Goal: Information Seeking & Learning: Find specific page/section

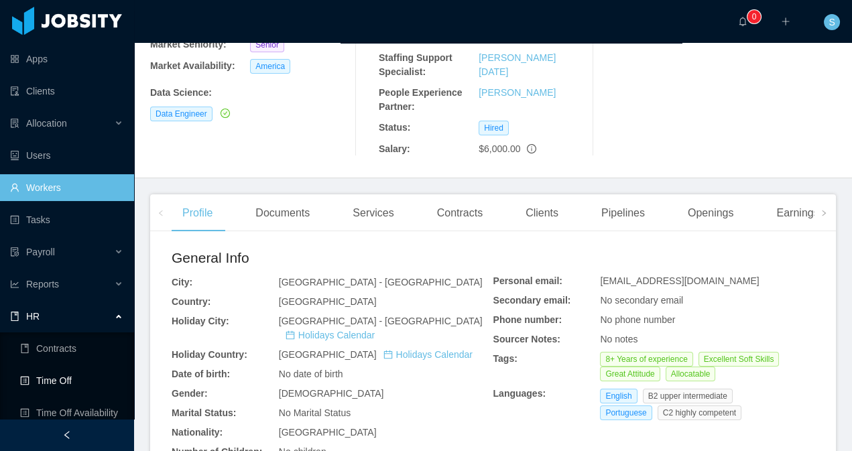
scroll to position [71, 0]
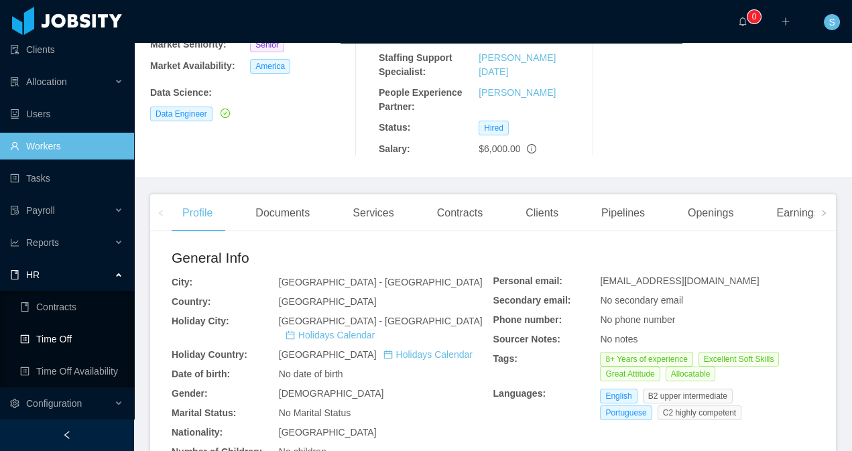
click at [65, 339] on link "Time Off" at bounding box center [71, 339] width 103 height 27
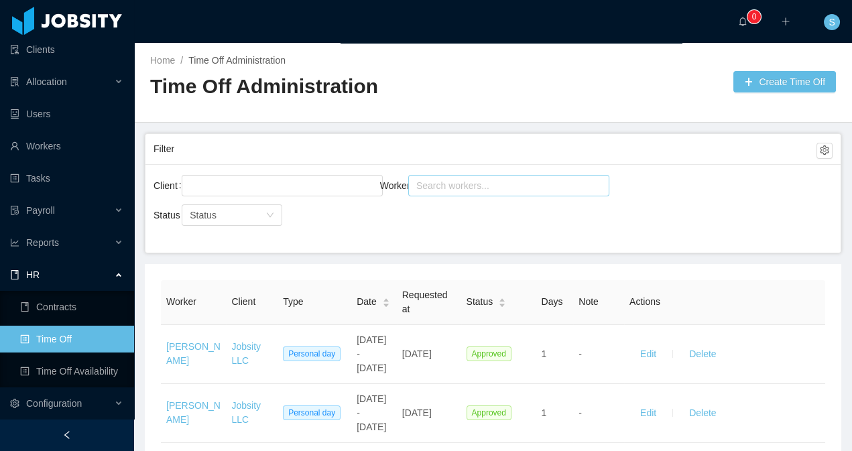
click at [459, 184] on div "Search workers..." at bounding box center [502, 185] width 173 height 13
type input "**********"
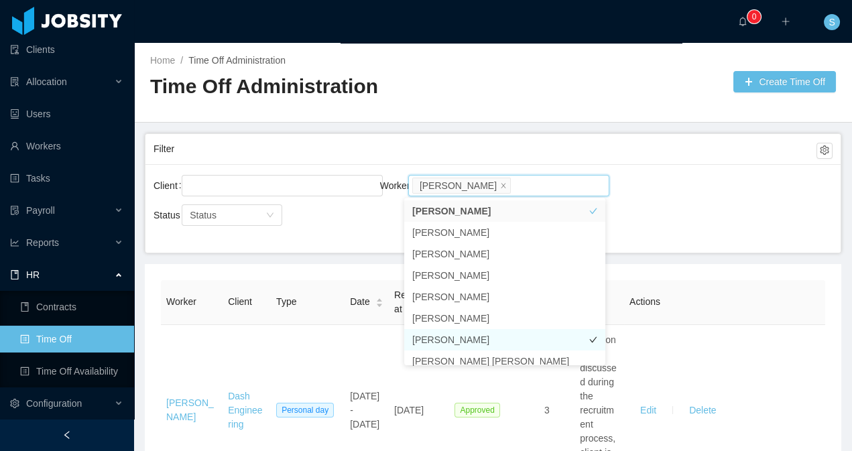
scroll to position [7, 0]
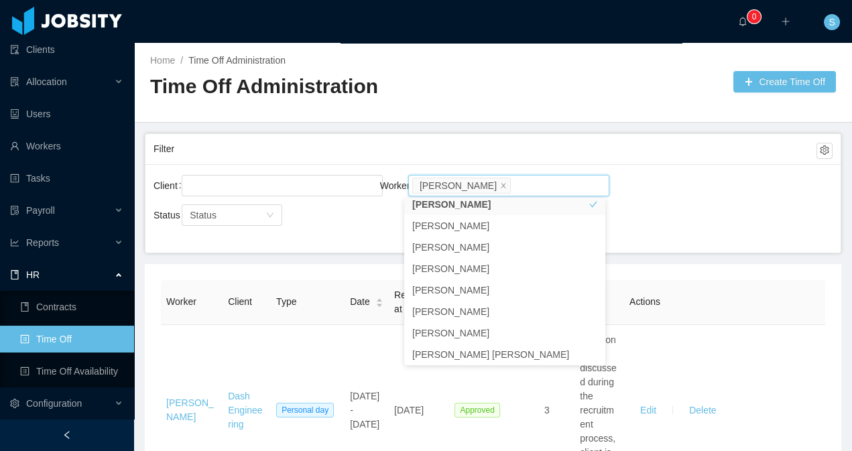
click at [323, 256] on main "Home / Time Off Administration / Time Off Administration Create Time Off Filter…" at bounding box center [493, 247] width 718 height 408
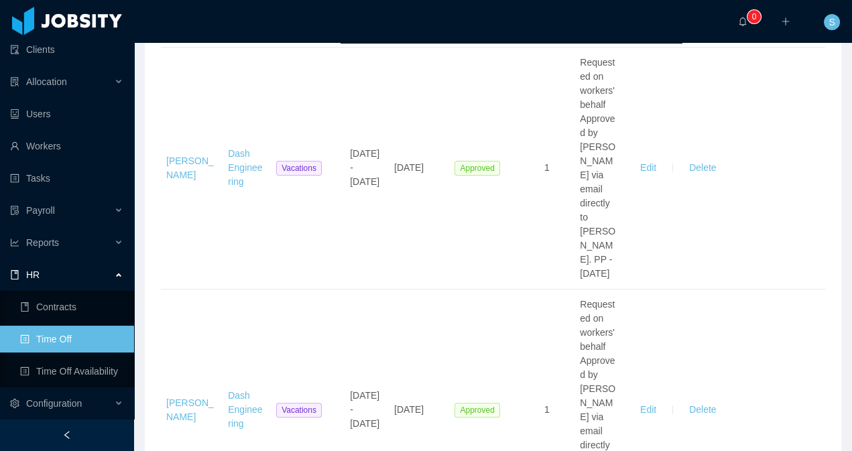
scroll to position [1396, 0]
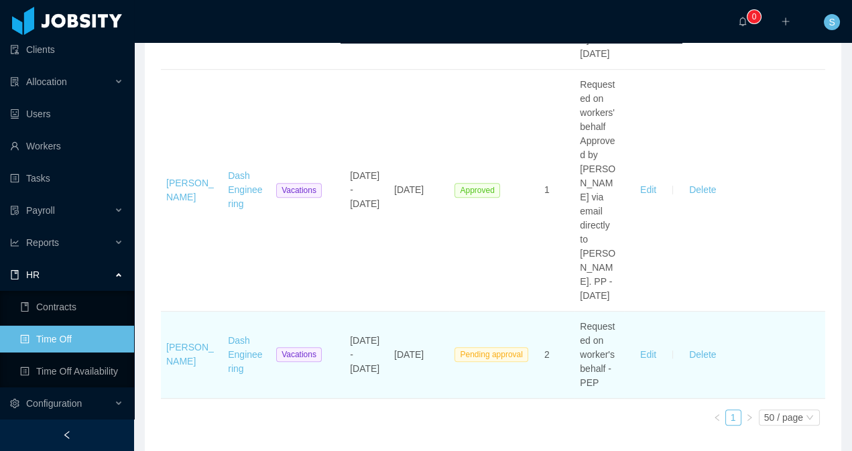
click at [475, 315] on td "Pending approval" at bounding box center [493, 355] width 89 height 87
click at [484, 347] on span "Pending approval" at bounding box center [491, 354] width 73 height 15
click at [637, 344] on button "Edit" at bounding box center [649, 354] width 38 height 21
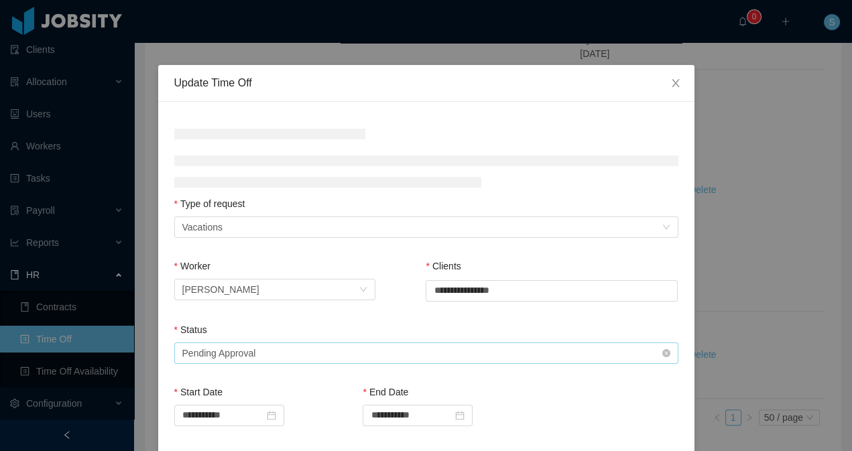
scroll to position [2, 0]
click at [316, 351] on div "Select status Pending Approval" at bounding box center [422, 353] width 480 height 20
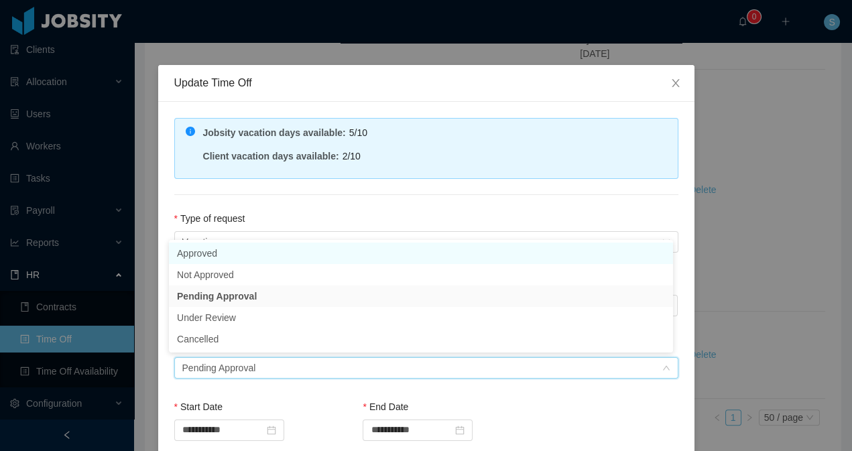
click at [304, 254] on li "Approved" at bounding box center [421, 253] width 504 height 21
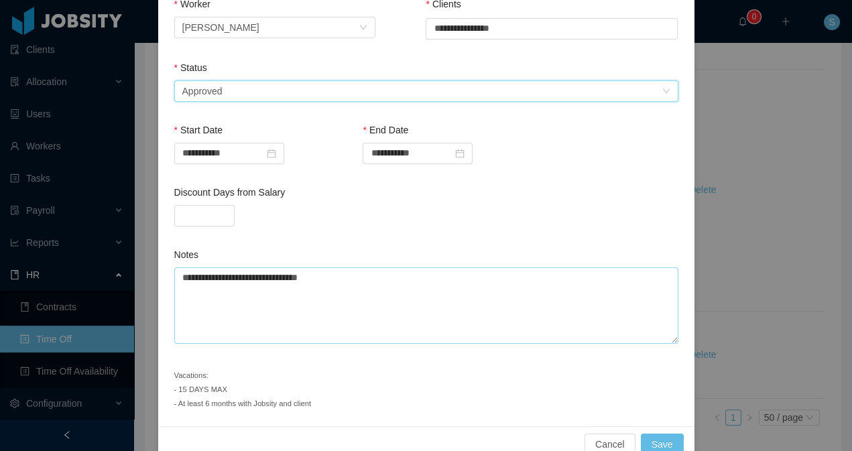
scroll to position [304, 0]
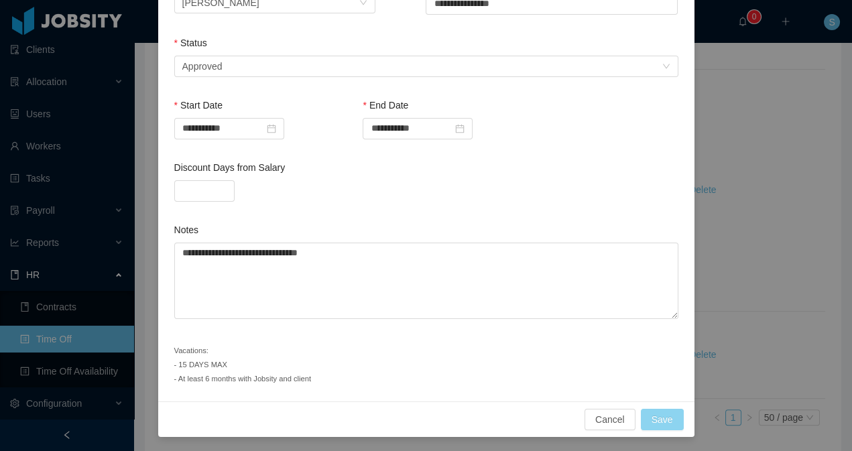
click at [667, 416] on button "Save" at bounding box center [662, 419] width 43 height 21
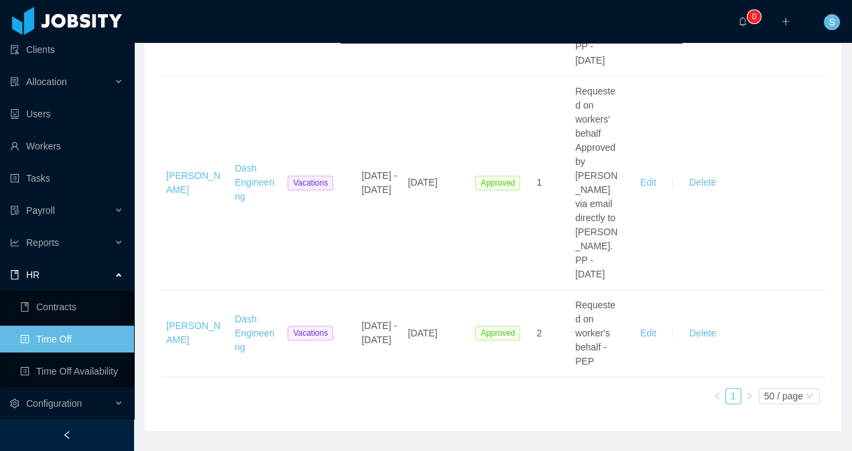
scroll to position [1224, 0]
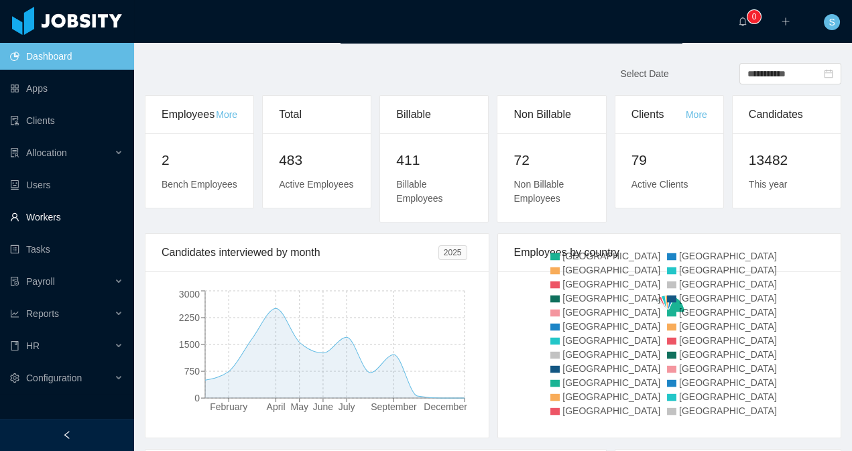
click at [62, 213] on link "Workers" at bounding box center [66, 217] width 113 height 27
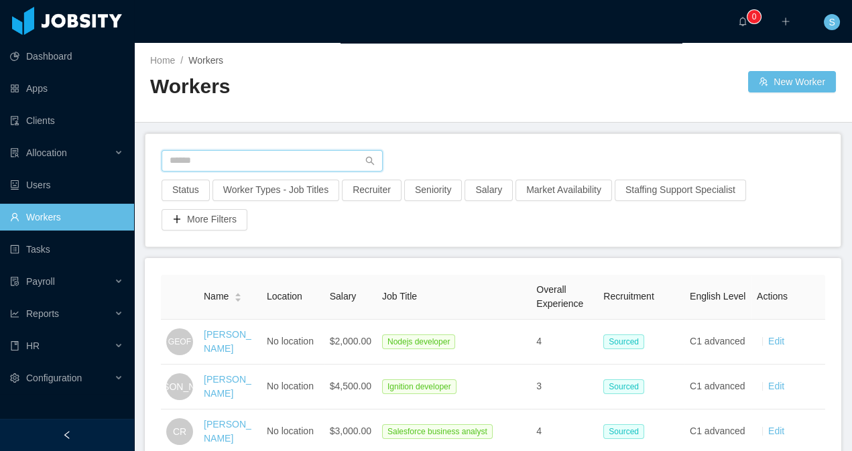
click at [241, 161] on input "text" at bounding box center [272, 160] width 221 height 21
click at [243, 159] on input "text" at bounding box center [272, 160] width 221 height 21
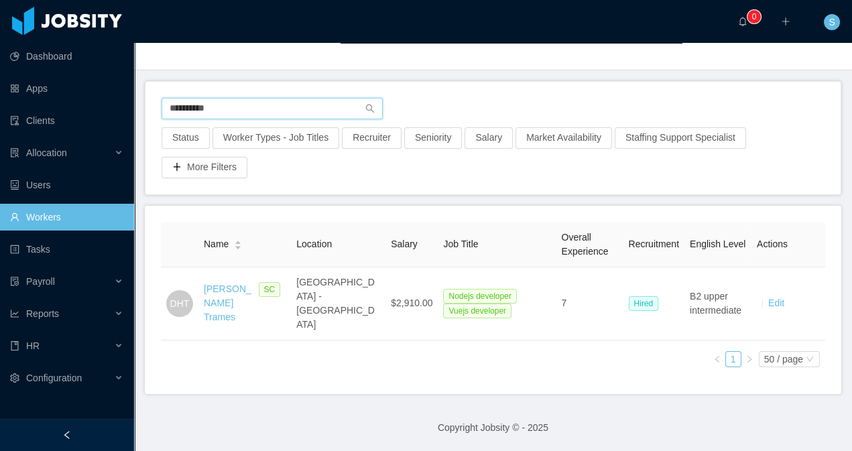
scroll to position [34, 0]
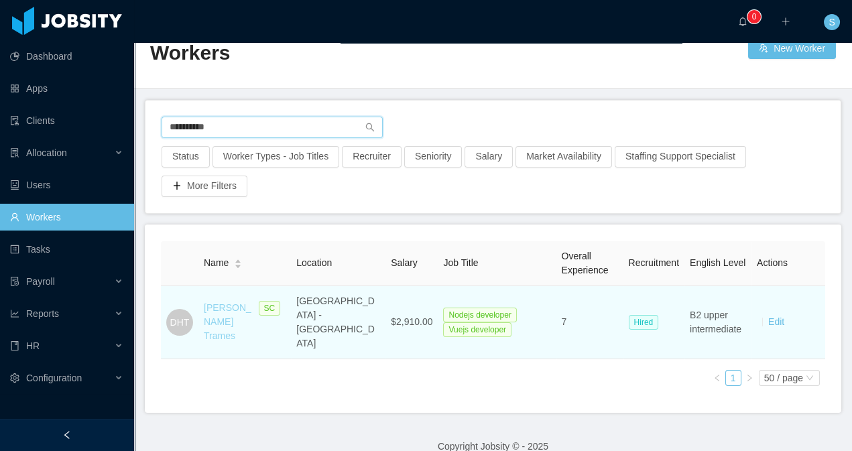
type input "**********"
click at [227, 302] on link "[PERSON_NAME] Trames" at bounding box center [228, 321] width 48 height 39
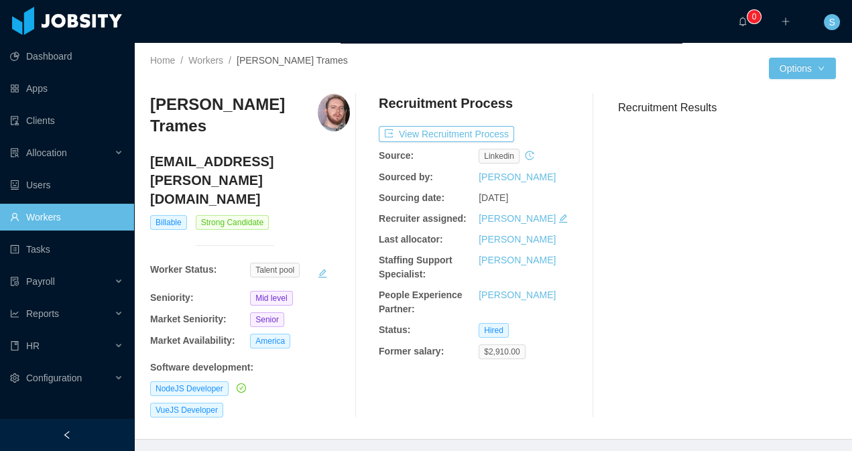
scroll to position [218, 0]
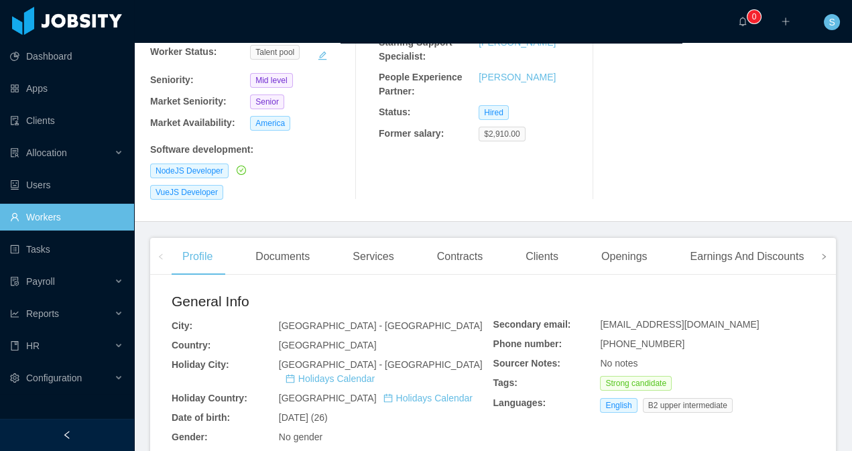
click at [821, 254] on icon "icon: right" at bounding box center [824, 257] width 7 height 7
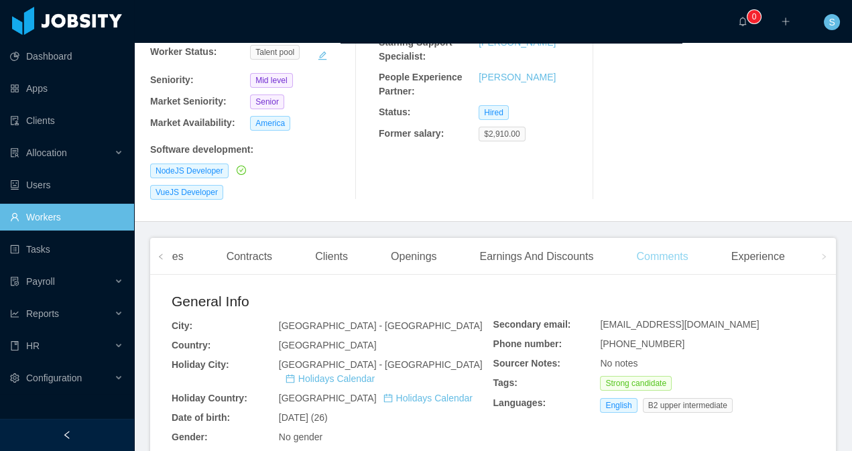
click at [683, 238] on div "Comments" at bounding box center [662, 257] width 73 height 38
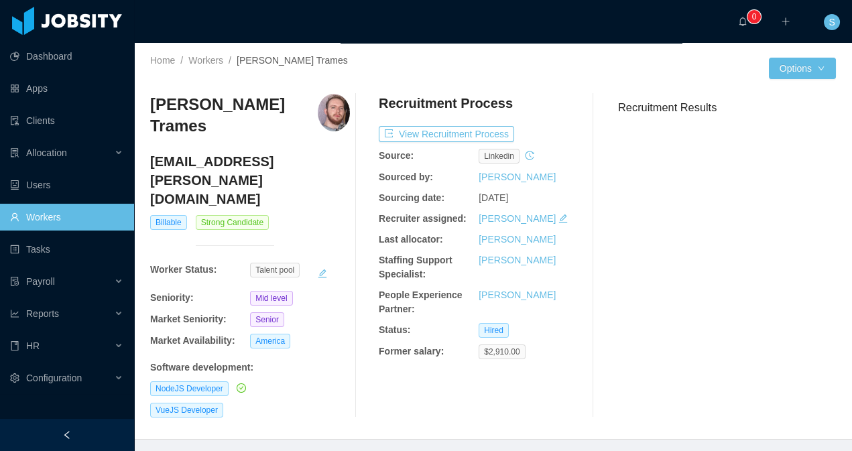
click at [748, 115] on h3 "Recruitment Results" at bounding box center [727, 107] width 218 height 17
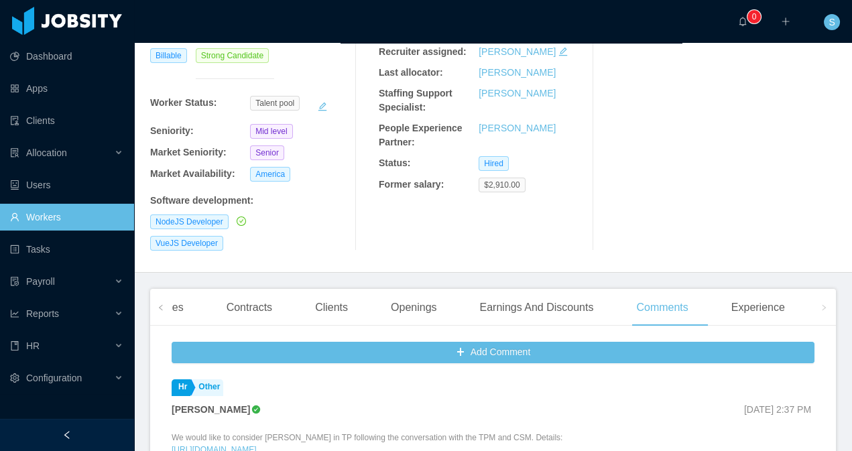
scroll to position [188, 0]
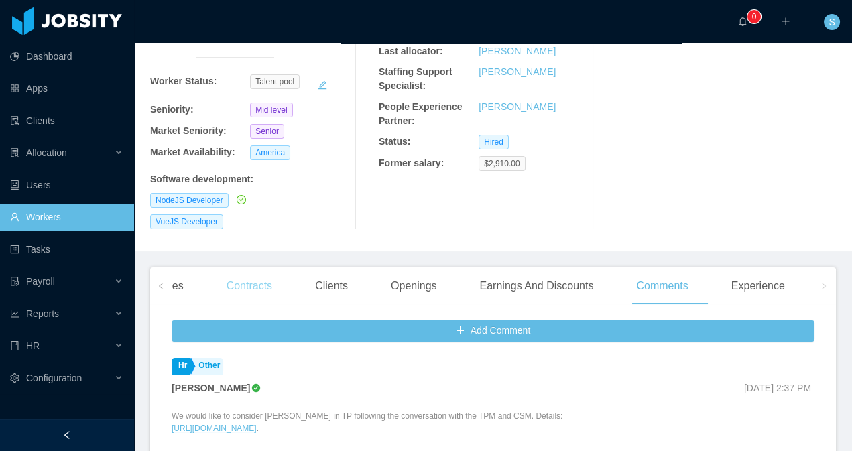
click at [245, 268] on div "Contracts" at bounding box center [249, 287] width 67 height 38
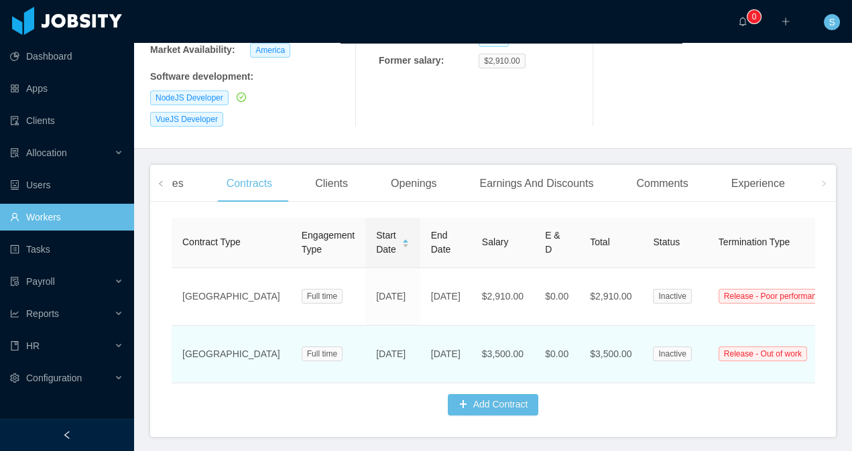
scroll to position [291, 0]
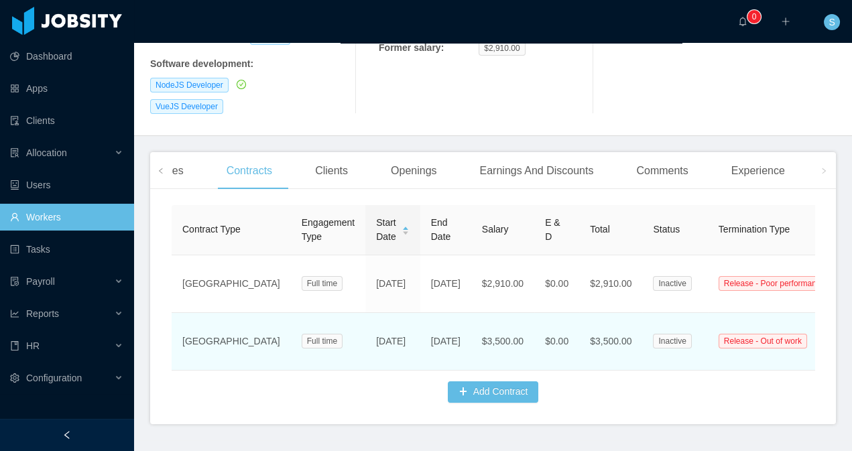
scroll to position [310, 0]
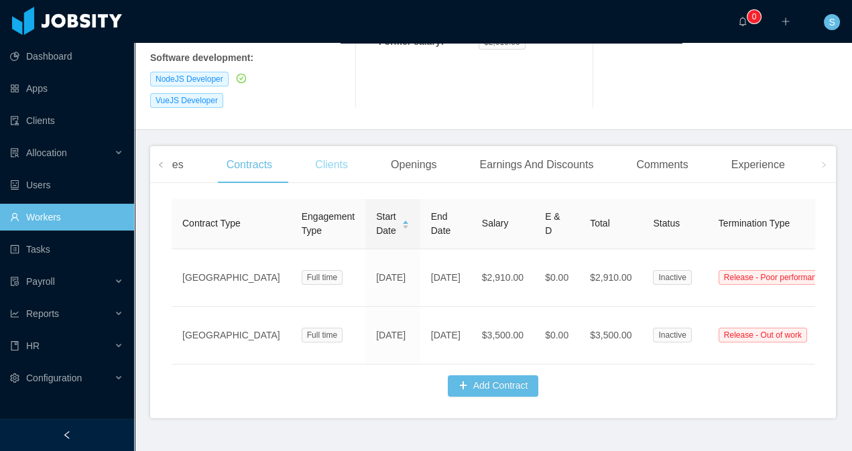
click at [355, 146] on div "Clients" at bounding box center [331, 165] width 54 height 38
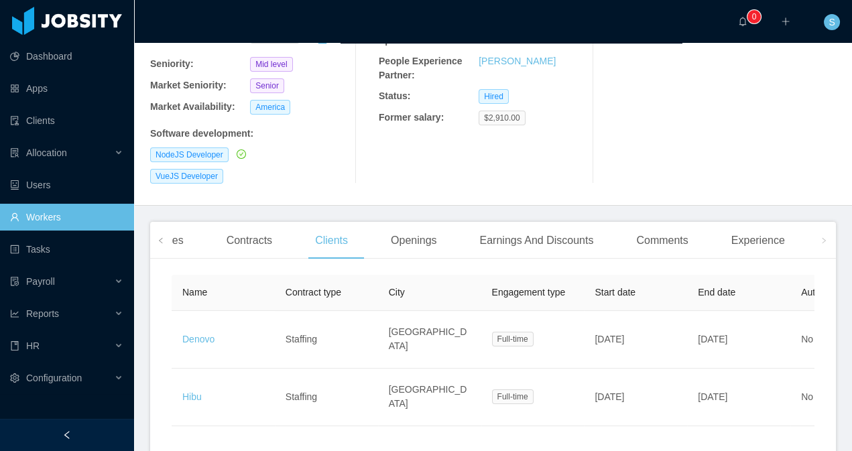
scroll to position [282, 0]
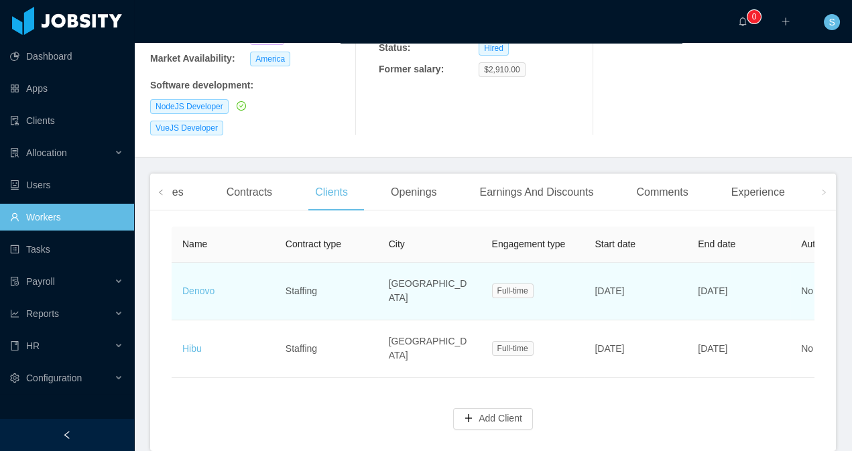
click at [408, 263] on td "[GEOGRAPHIC_DATA]" at bounding box center [429, 292] width 103 height 58
copy td "[GEOGRAPHIC_DATA]"
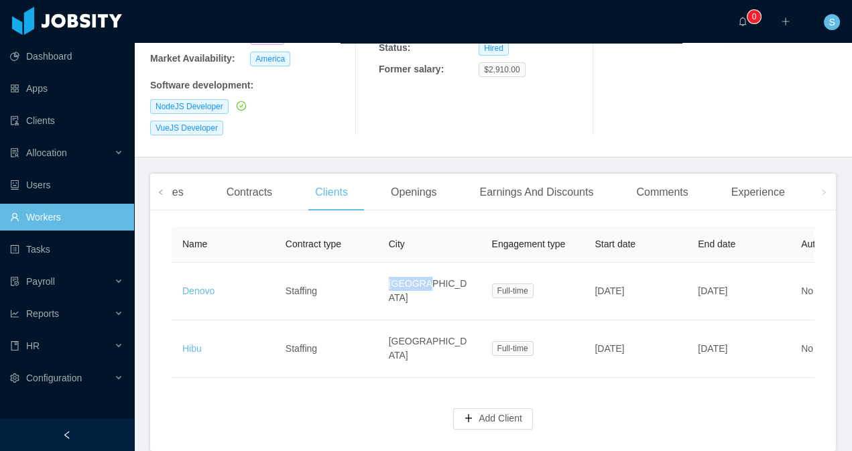
click at [419, 336] on div "Name Contract type City Engagement type Start date End date Auto Renewal Rate E…" at bounding box center [493, 336] width 686 height 230
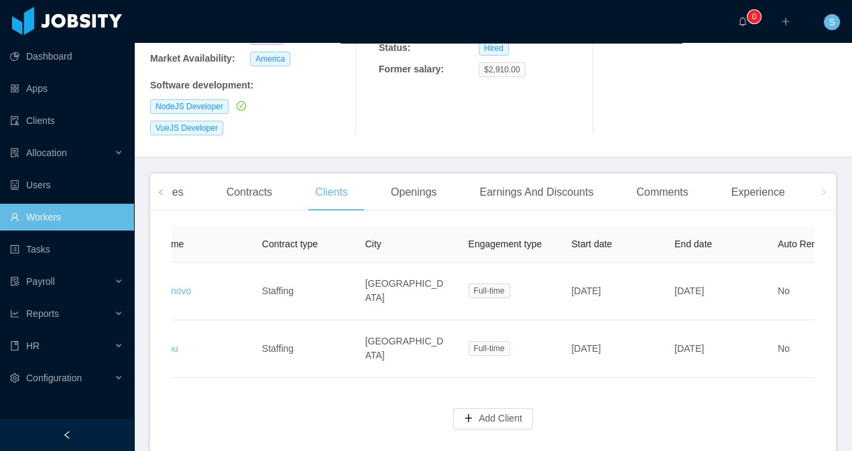
scroll to position [0, 0]
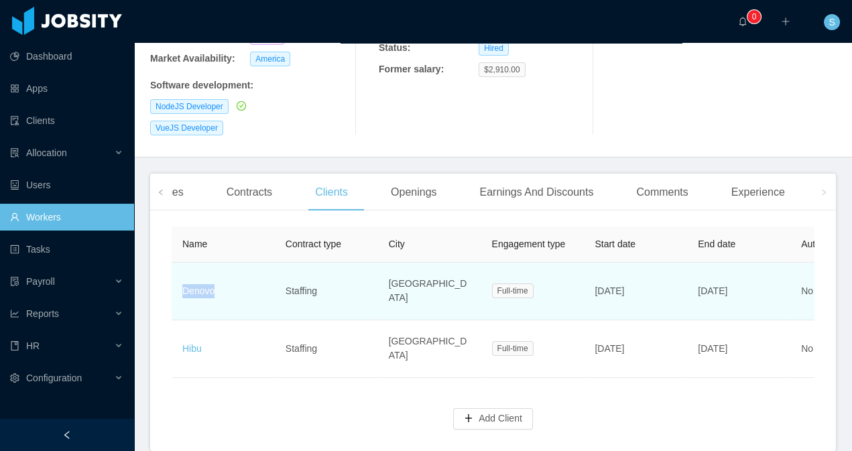
drag, startPoint x: 235, startPoint y: 239, endPoint x: 172, endPoint y: 244, distance: 63.3
click at [172, 263] on td "Denovo" at bounding box center [223, 292] width 103 height 58
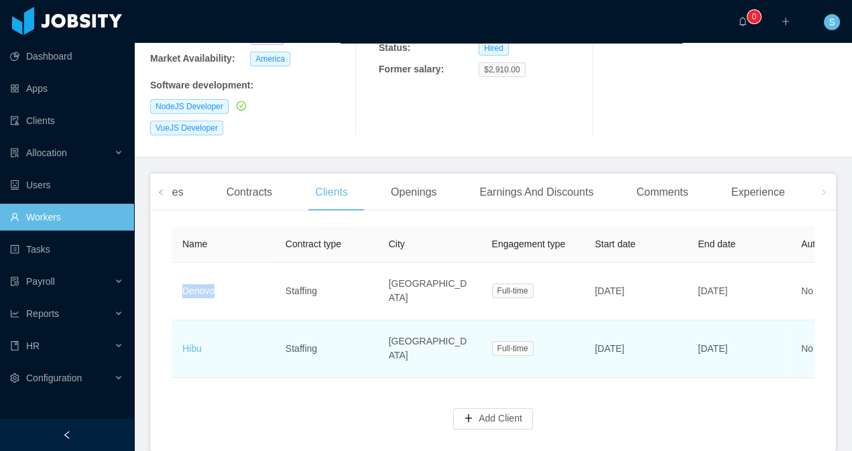
copy link "Denovo"
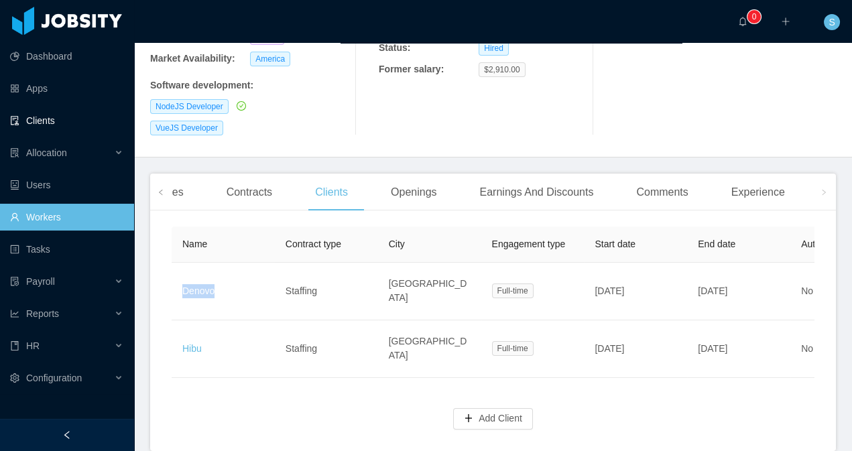
click at [10, 123] on link "Clients" at bounding box center [66, 120] width 113 height 27
